Goal: Information Seeking & Learning: Learn about a topic

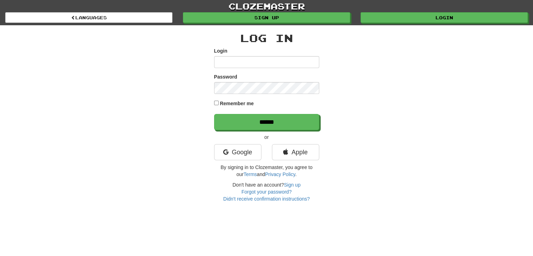
type input "**********"
click at [224, 103] on label "Remember me" at bounding box center [237, 103] width 34 height 7
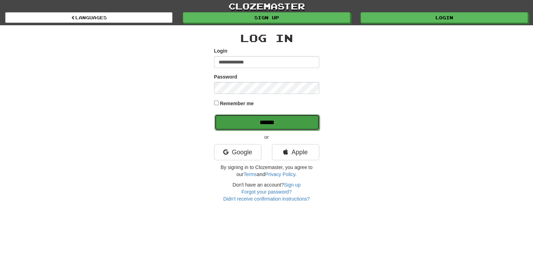
click at [241, 117] on input "******" at bounding box center [266, 122] width 105 height 16
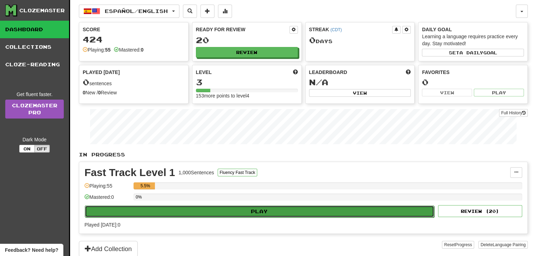
click at [211, 206] on button "Play" at bounding box center [259, 211] width 349 height 12
select select "**"
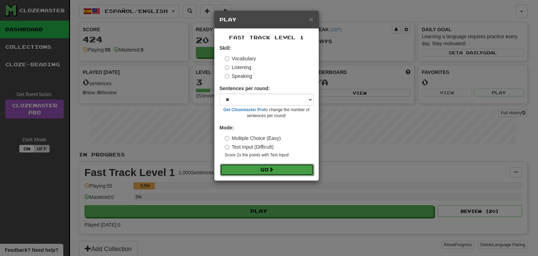
click at [256, 170] on button "Go" at bounding box center [267, 170] width 94 height 12
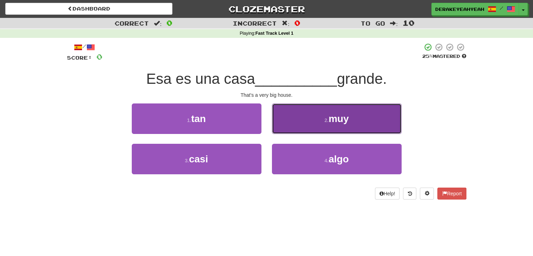
click at [311, 124] on button "2 . muy" at bounding box center [337, 118] width 130 height 30
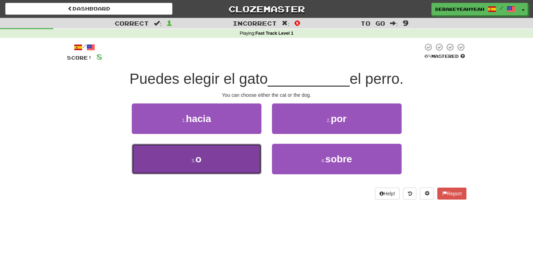
click at [250, 147] on button "3 . o" at bounding box center [197, 159] width 130 height 30
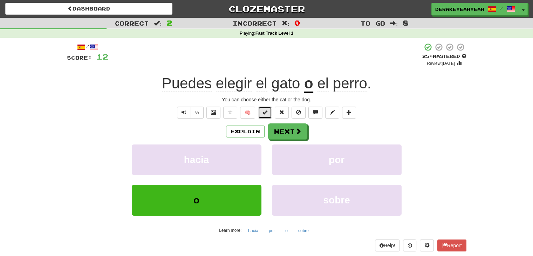
click at [265, 112] on span at bounding box center [264, 112] width 5 height 5
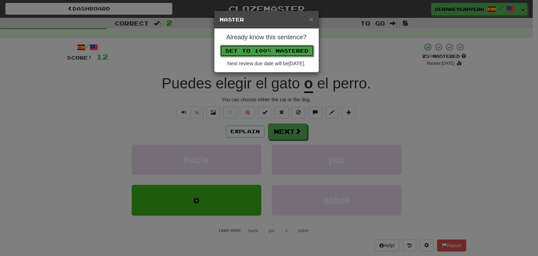
click at [296, 50] on button "Set to 100% Mastered" at bounding box center [267, 51] width 94 height 12
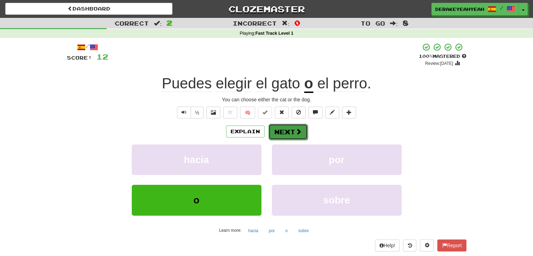
click at [293, 132] on button "Next" at bounding box center [287, 132] width 39 height 16
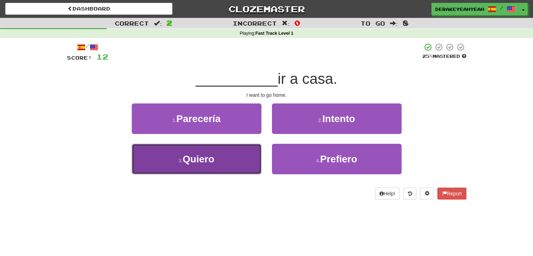
click at [247, 163] on button "3 . Quiero" at bounding box center [197, 159] width 130 height 30
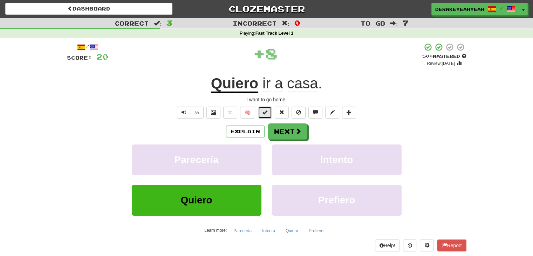
click at [259, 112] on button at bounding box center [265, 112] width 14 height 12
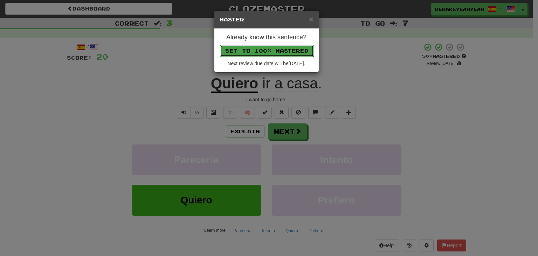
click at [291, 49] on button "Set to 100% Mastered" at bounding box center [267, 51] width 94 height 12
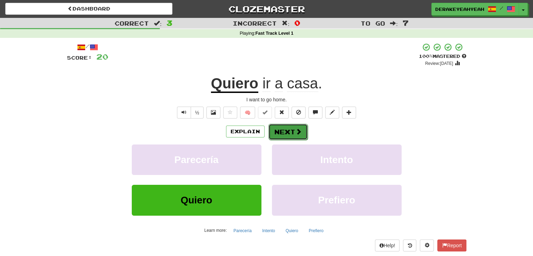
click at [289, 127] on button "Next" at bounding box center [287, 132] width 39 height 16
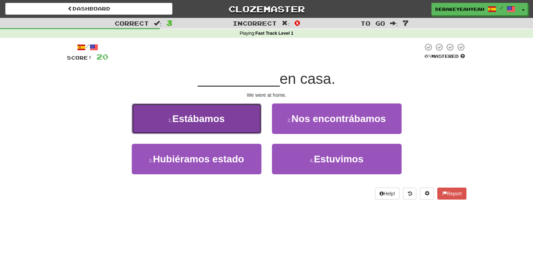
click at [235, 112] on button "1 . Estábamos" at bounding box center [197, 118] width 130 height 30
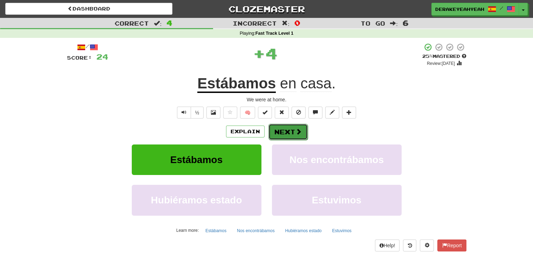
click at [288, 132] on button "Next" at bounding box center [287, 132] width 39 height 16
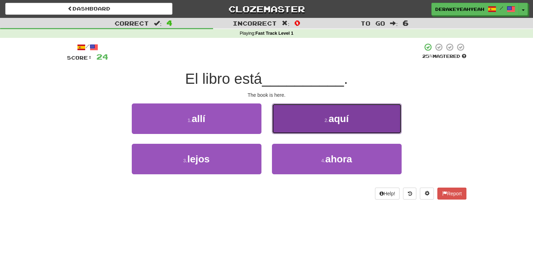
click at [294, 129] on button "2 . aquí" at bounding box center [337, 118] width 130 height 30
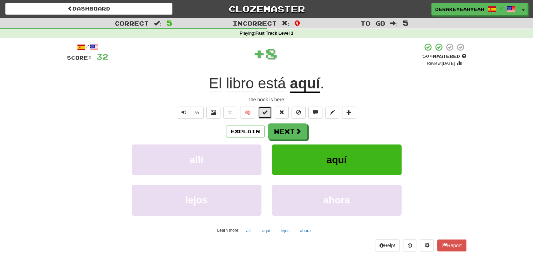
click at [260, 113] on button at bounding box center [265, 112] width 14 height 12
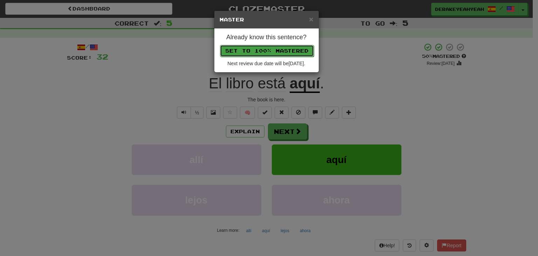
click at [294, 47] on button "Set to 100% Mastered" at bounding box center [267, 51] width 94 height 12
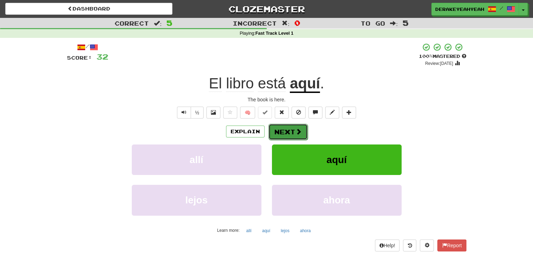
click at [286, 129] on button "Next" at bounding box center [287, 132] width 39 height 16
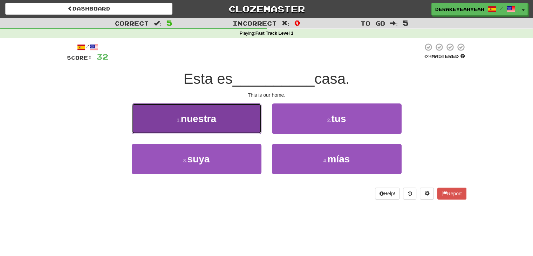
click at [244, 126] on button "1 . nuestra" at bounding box center [197, 118] width 130 height 30
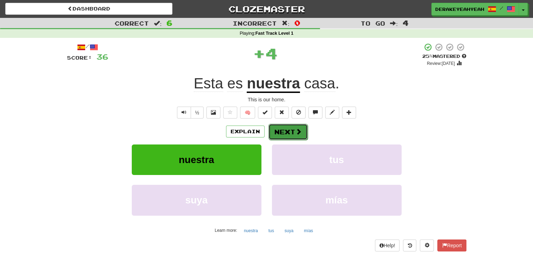
click at [287, 129] on button "Next" at bounding box center [287, 132] width 39 height 16
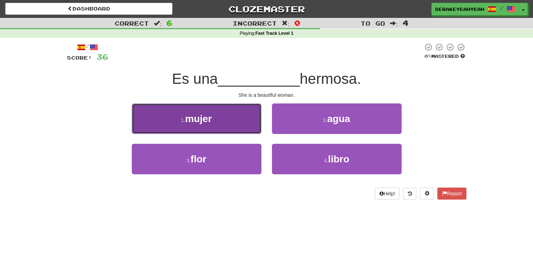
click at [238, 117] on button "1 . mujer" at bounding box center [197, 118] width 130 height 30
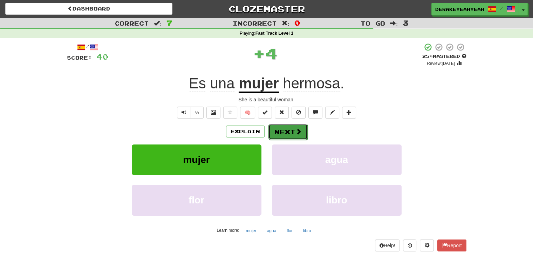
click at [283, 127] on button "Next" at bounding box center [287, 132] width 39 height 16
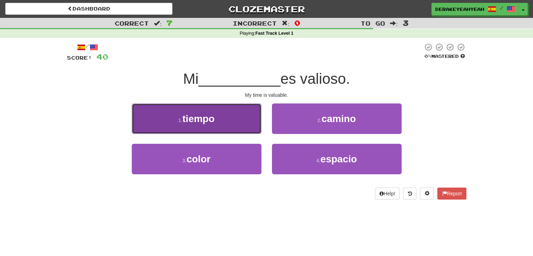
click at [241, 124] on button "1 . tiempo" at bounding box center [197, 118] width 130 height 30
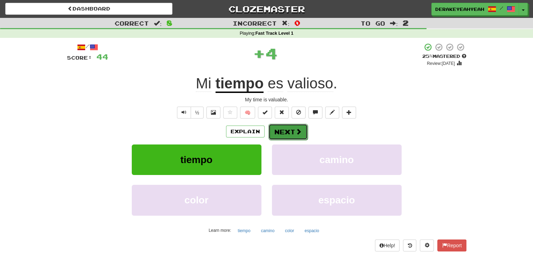
click at [285, 129] on button "Next" at bounding box center [287, 132] width 39 height 16
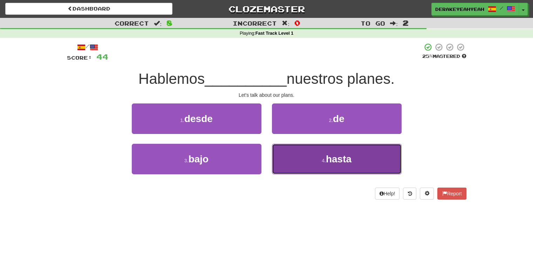
click at [289, 149] on button "4 . hasta" at bounding box center [337, 159] width 130 height 30
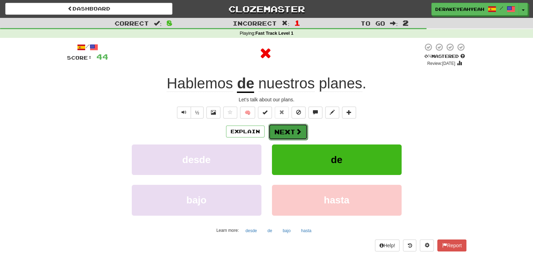
click at [295, 129] on span at bounding box center [298, 131] width 6 height 6
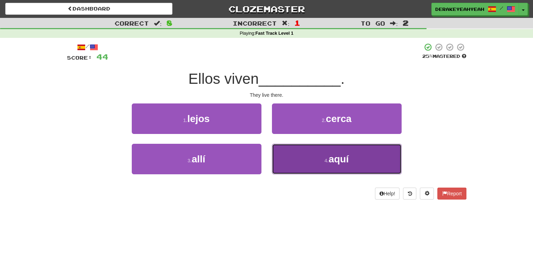
click at [291, 154] on button "4 . aquí" at bounding box center [337, 159] width 130 height 30
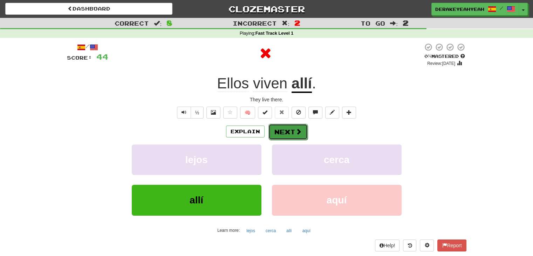
click at [292, 125] on button "Next" at bounding box center [287, 132] width 39 height 16
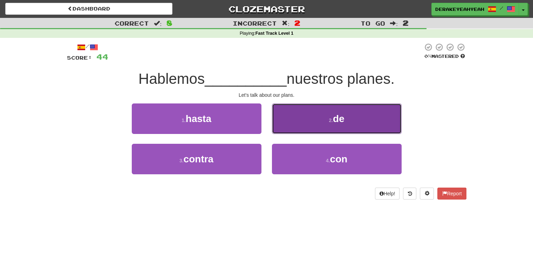
click at [297, 122] on button "2 . de" at bounding box center [337, 118] width 130 height 30
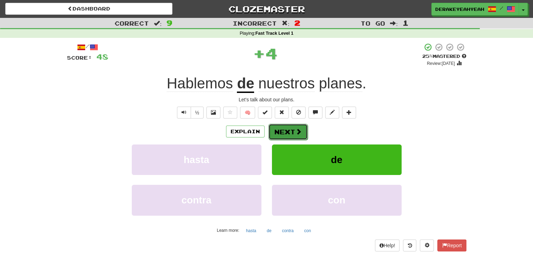
click at [289, 131] on button "Next" at bounding box center [287, 132] width 39 height 16
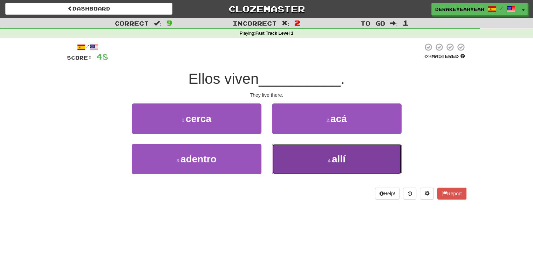
click at [311, 161] on button "4 . allí" at bounding box center [337, 159] width 130 height 30
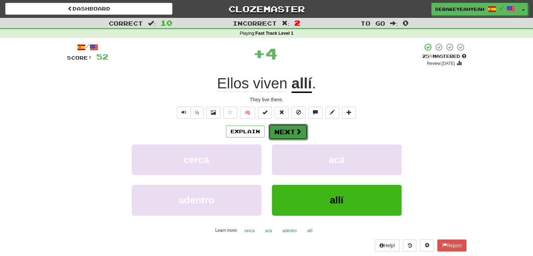
click at [288, 133] on button "Next" at bounding box center [287, 132] width 39 height 16
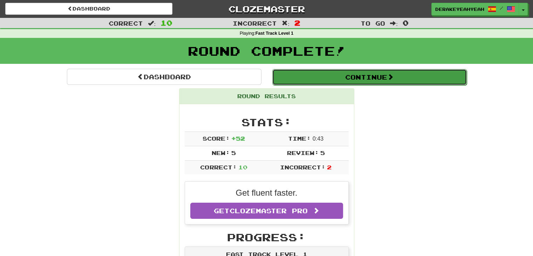
click at [361, 74] on button "Continue" at bounding box center [369, 77] width 194 height 16
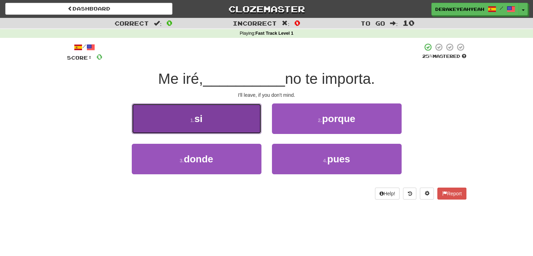
click at [242, 119] on button "1 . si" at bounding box center [197, 118] width 130 height 30
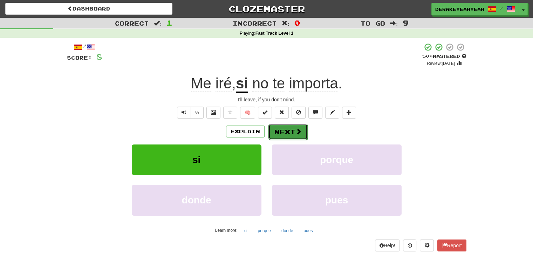
click at [283, 130] on button "Next" at bounding box center [287, 132] width 39 height 16
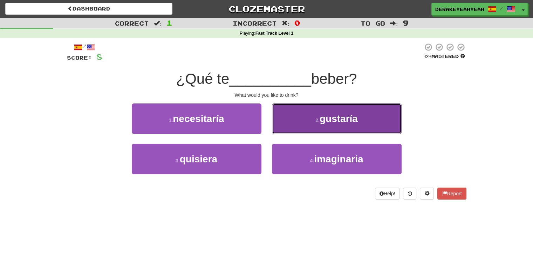
click at [307, 121] on button "2 . gustaría" at bounding box center [337, 118] width 130 height 30
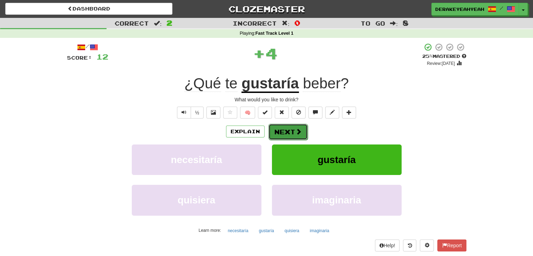
click at [293, 136] on button "Next" at bounding box center [287, 132] width 39 height 16
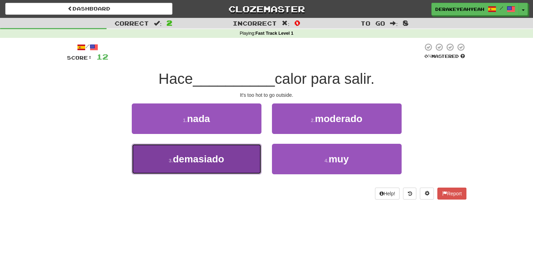
click at [235, 152] on button "3 . demasiado" at bounding box center [197, 159] width 130 height 30
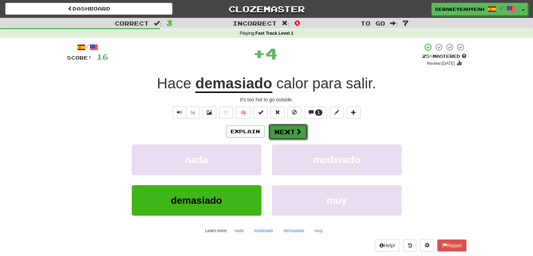
click at [278, 132] on button "Next" at bounding box center [287, 132] width 39 height 16
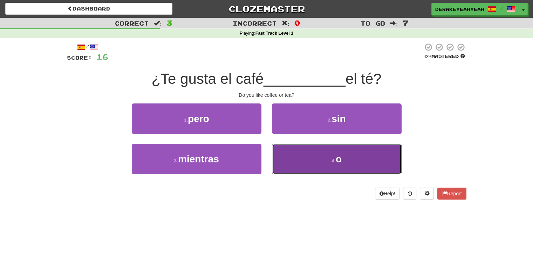
click at [306, 153] on button "4 . o" at bounding box center [337, 159] width 130 height 30
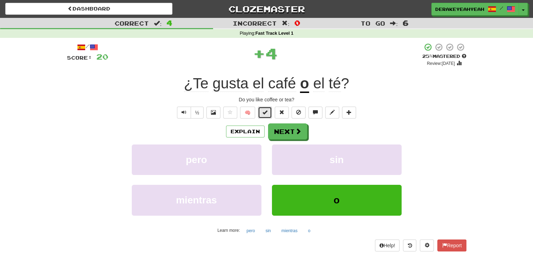
click at [267, 111] on span at bounding box center [264, 112] width 5 height 5
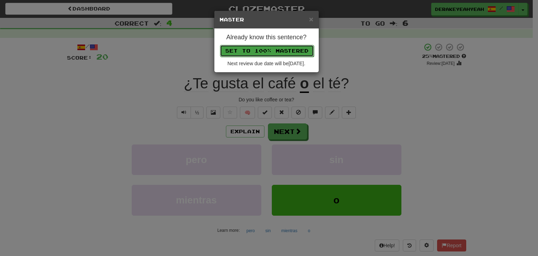
click at [270, 47] on button "Set to 100% Mastered" at bounding box center [267, 51] width 94 height 12
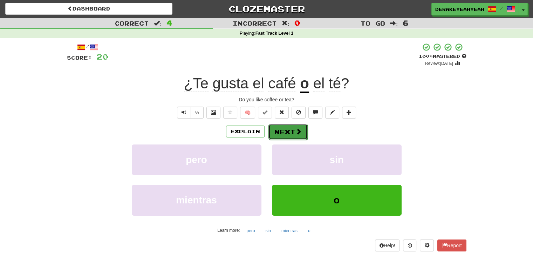
click at [287, 133] on button "Next" at bounding box center [287, 132] width 39 height 16
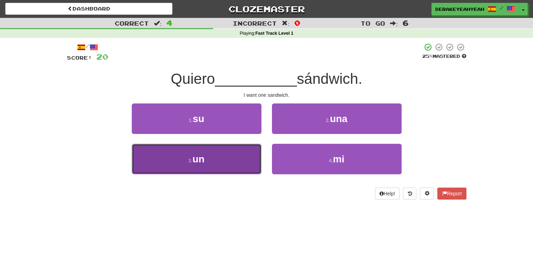
click at [239, 152] on button "3 . un" at bounding box center [197, 159] width 130 height 30
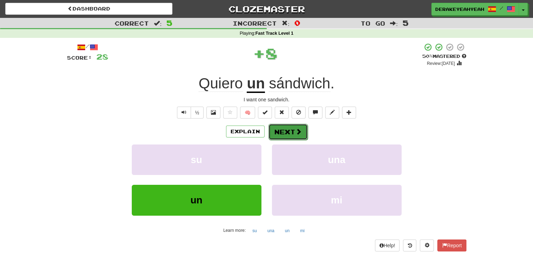
click at [291, 128] on button "Next" at bounding box center [287, 132] width 39 height 16
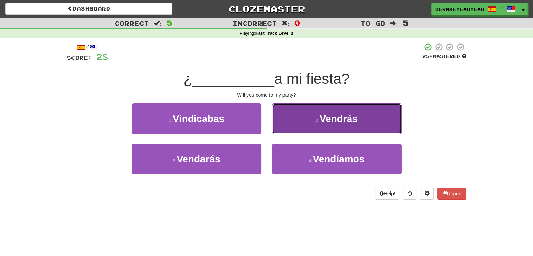
click at [287, 122] on button "2 . [GEOGRAPHIC_DATA]" at bounding box center [337, 118] width 130 height 30
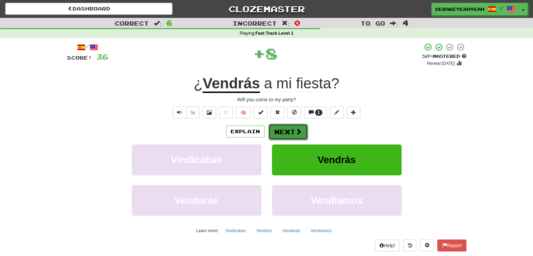
click at [289, 129] on button "Next" at bounding box center [287, 132] width 39 height 16
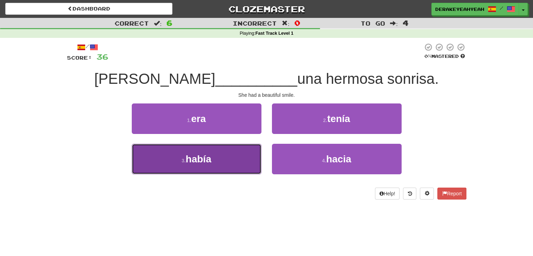
click at [235, 158] on button "3 . había" at bounding box center [197, 159] width 130 height 30
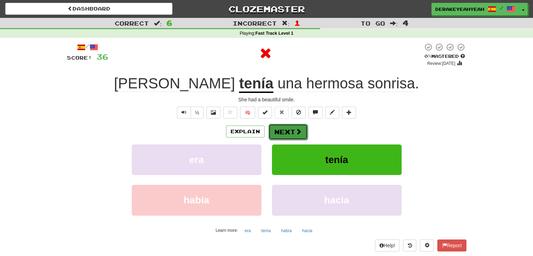
click at [287, 135] on button "Next" at bounding box center [287, 132] width 39 height 16
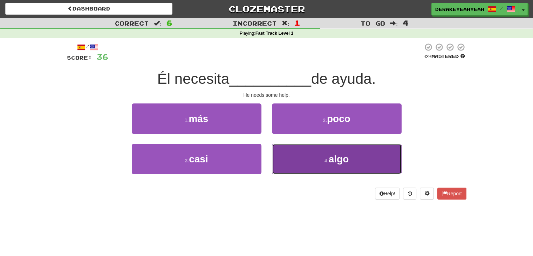
click at [292, 155] on button "4 . algo" at bounding box center [337, 159] width 130 height 30
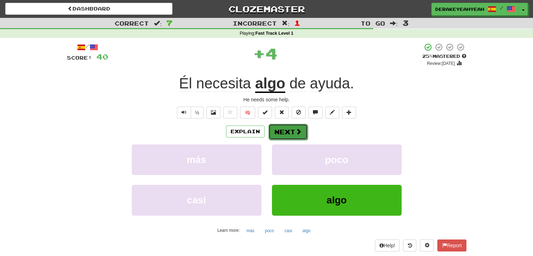
click at [282, 130] on button "Next" at bounding box center [287, 132] width 39 height 16
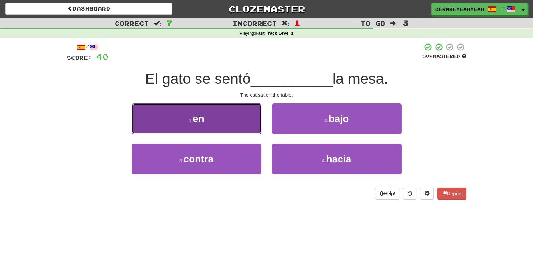
click at [240, 129] on button "1 . en" at bounding box center [197, 118] width 130 height 30
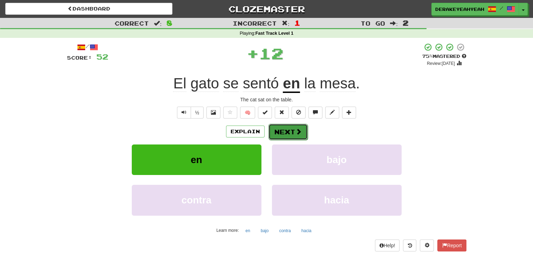
click at [282, 134] on button "Next" at bounding box center [287, 132] width 39 height 16
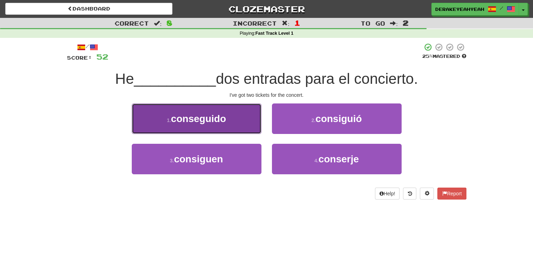
click at [256, 127] on button "1 . conseguido" at bounding box center [197, 118] width 130 height 30
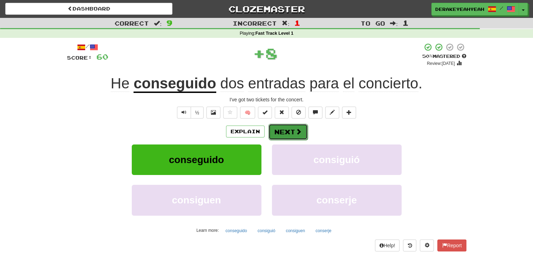
click at [280, 131] on button "Next" at bounding box center [287, 132] width 39 height 16
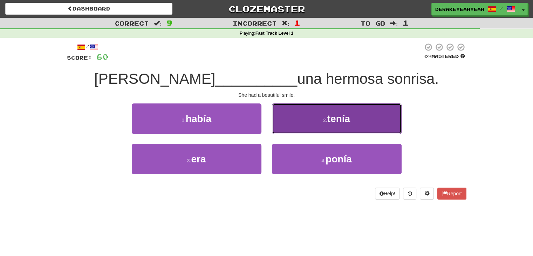
click at [293, 128] on button "2 . tenía" at bounding box center [337, 118] width 130 height 30
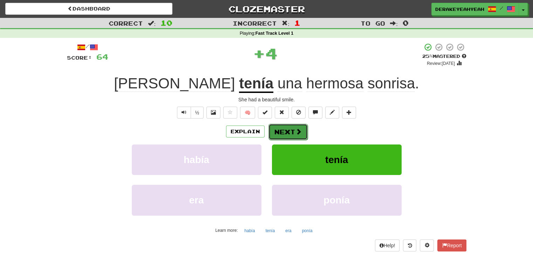
click at [300, 138] on button "Next" at bounding box center [287, 132] width 39 height 16
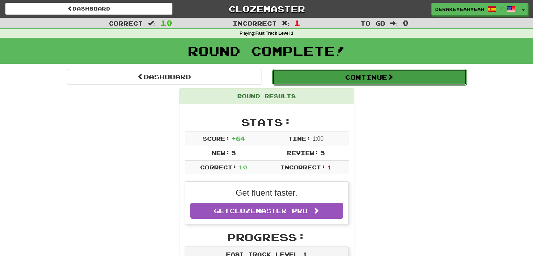
click at [351, 80] on button "Continue" at bounding box center [369, 77] width 194 height 16
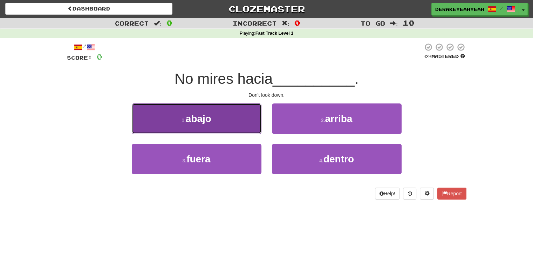
click at [250, 126] on button "1 . abajo" at bounding box center [197, 118] width 130 height 30
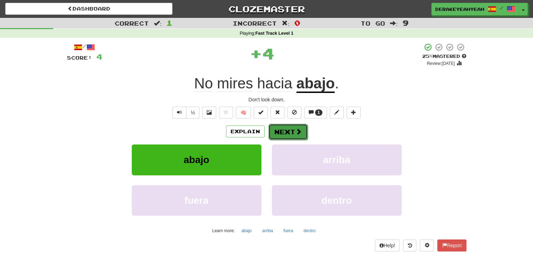
click at [280, 130] on button "Next" at bounding box center [287, 132] width 39 height 16
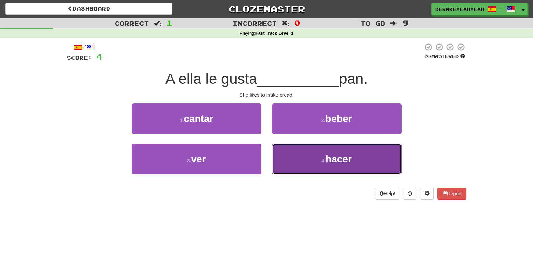
click at [291, 156] on button "4 . hacer" at bounding box center [337, 159] width 130 height 30
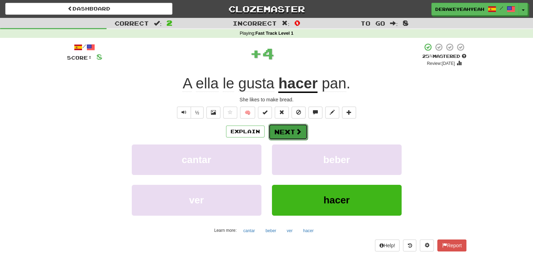
click at [291, 133] on button "Next" at bounding box center [287, 132] width 39 height 16
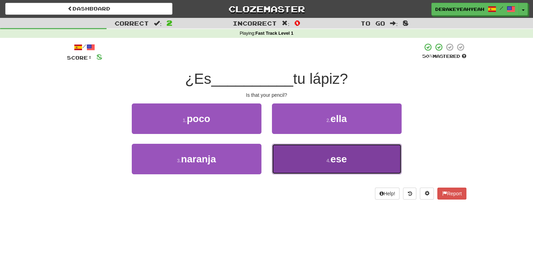
click at [295, 152] on button "4 . ese" at bounding box center [337, 159] width 130 height 30
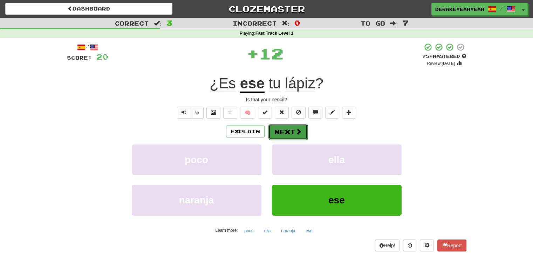
click at [282, 135] on button "Next" at bounding box center [287, 132] width 39 height 16
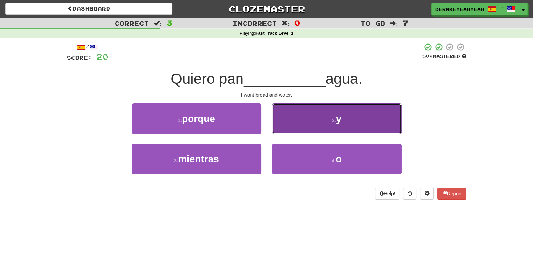
click at [294, 115] on button "2 . y" at bounding box center [337, 118] width 130 height 30
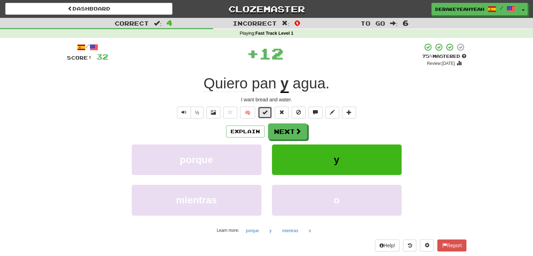
click at [269, 109] on button at bounding box center [265, 112] width 14 height 12
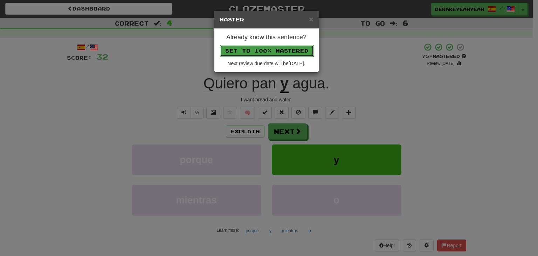
click at [295, 49] on button "Set to 100% Mastered" at bounding box center [267, 51] width 94 height 12
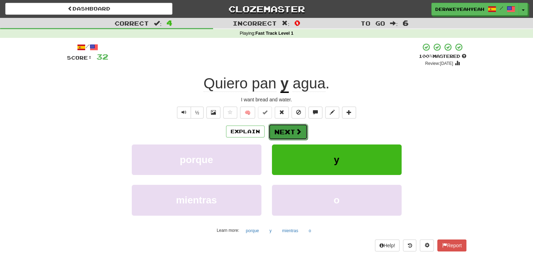
click at [282, 128] on button "Next" at bounding box center [287, 132] width 39 height 16
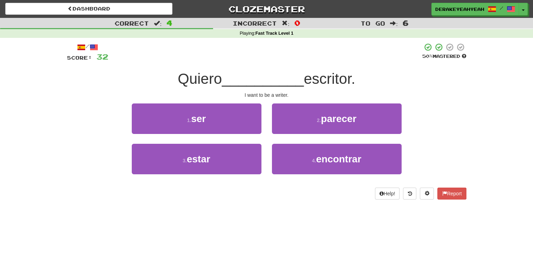
drag, startPoint x: 282, startPoint y: 128, endPoint x: 240, endPoint y: 97, distance: 52.3
click at [240, 97] on div "I want to be a writer." at bounding box center [266, 94] width 399 height 7
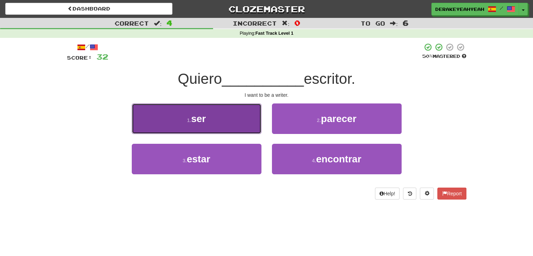
click at [240, 119] on button "1 . ser" at bounding box center [197, 118] width 130 height 30
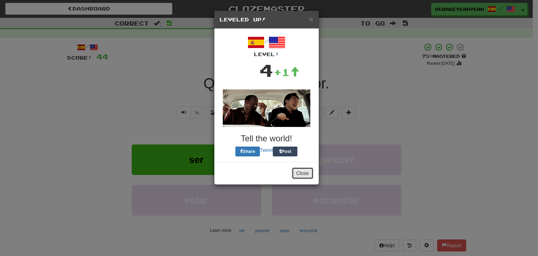
click at [298, 169] on button "Close" at bounding box center [303, 173] width 22 height 12
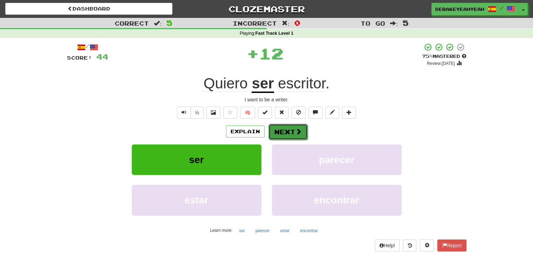
click at [288, 128] on button "Next" at bounding box center [287, 132] width 39 height 16
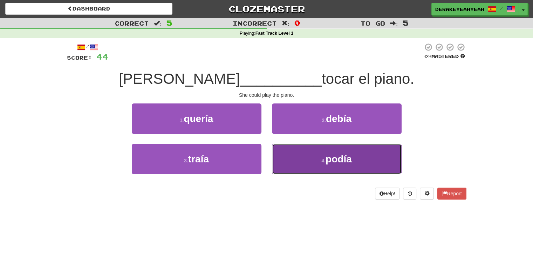
click at [292, 151] on button "4 . podía" at bounding box center [337, 159] width 130 height 30
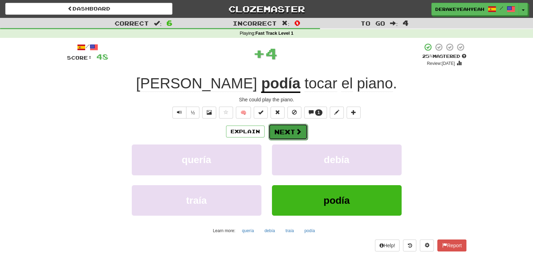
click at [294, 126] on button "Next" at bounding box center [287, 132] width 39 height 16
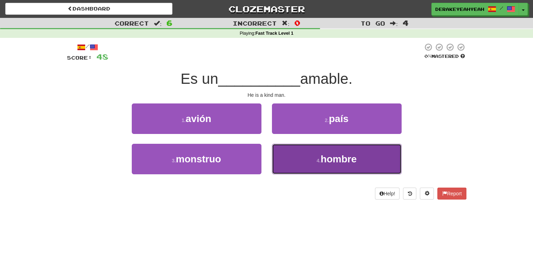
click at [299, 154] on button "4 . hombre" at bounding box center [337, 159] width 130 height 30
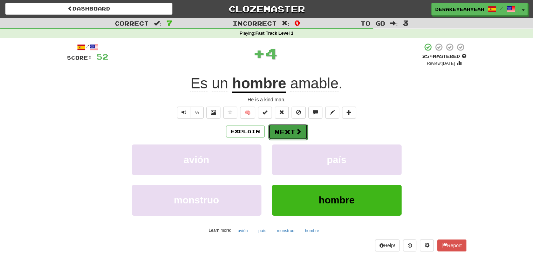
click at [290, 128] on button "Next" at bounding box center [287, 132] width 39 height 16
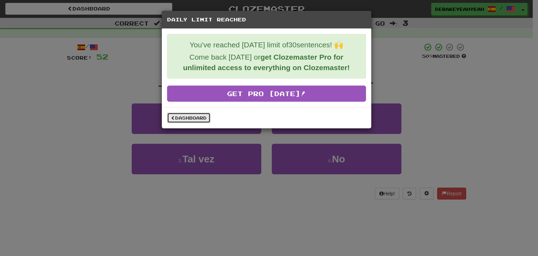
click at [200, 115] on link "Dashboard" at bounding box center [188, 117] width 43 height 11
